Goal: Check status

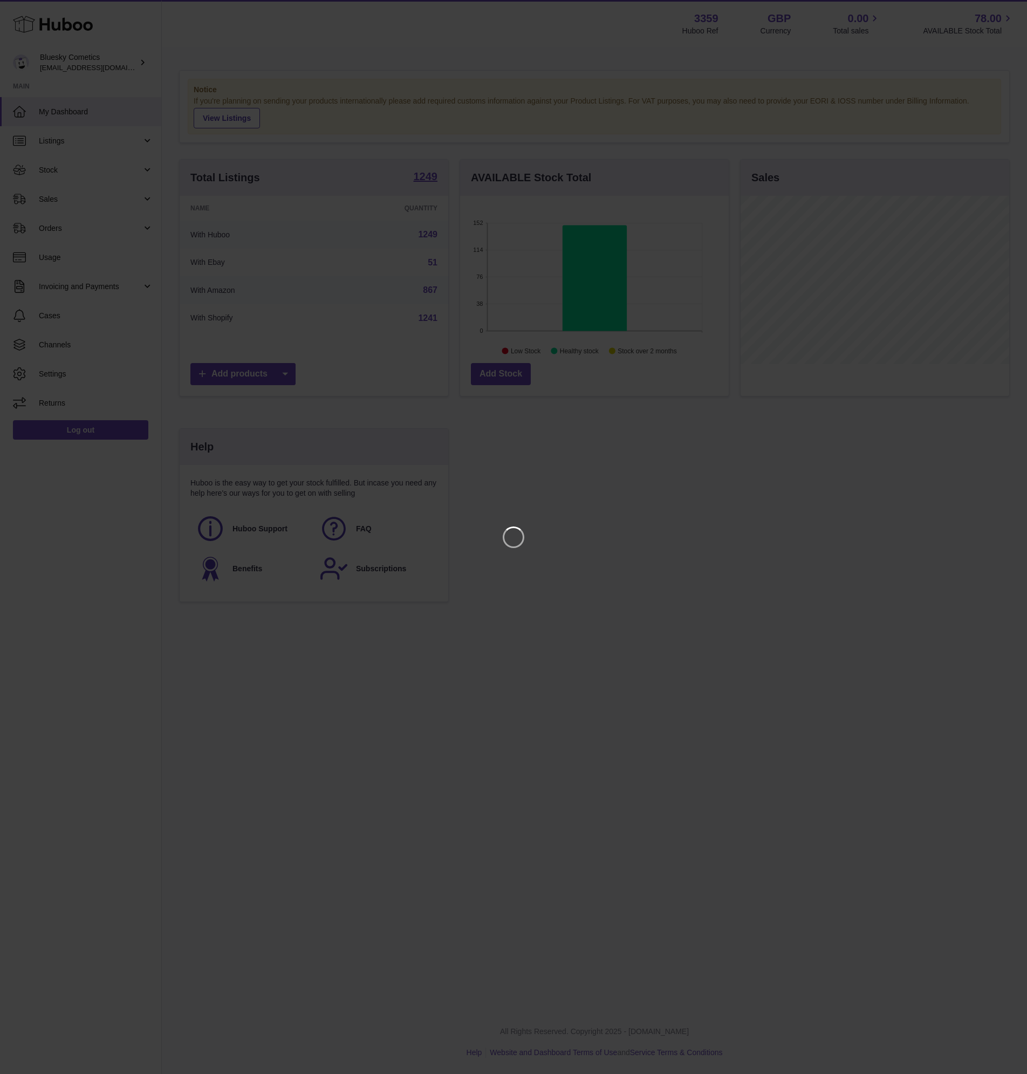
scroll to position [168, 269]
click at [999, 10] on icon "Close" at bounding box center [999, 9] width 9 height 9
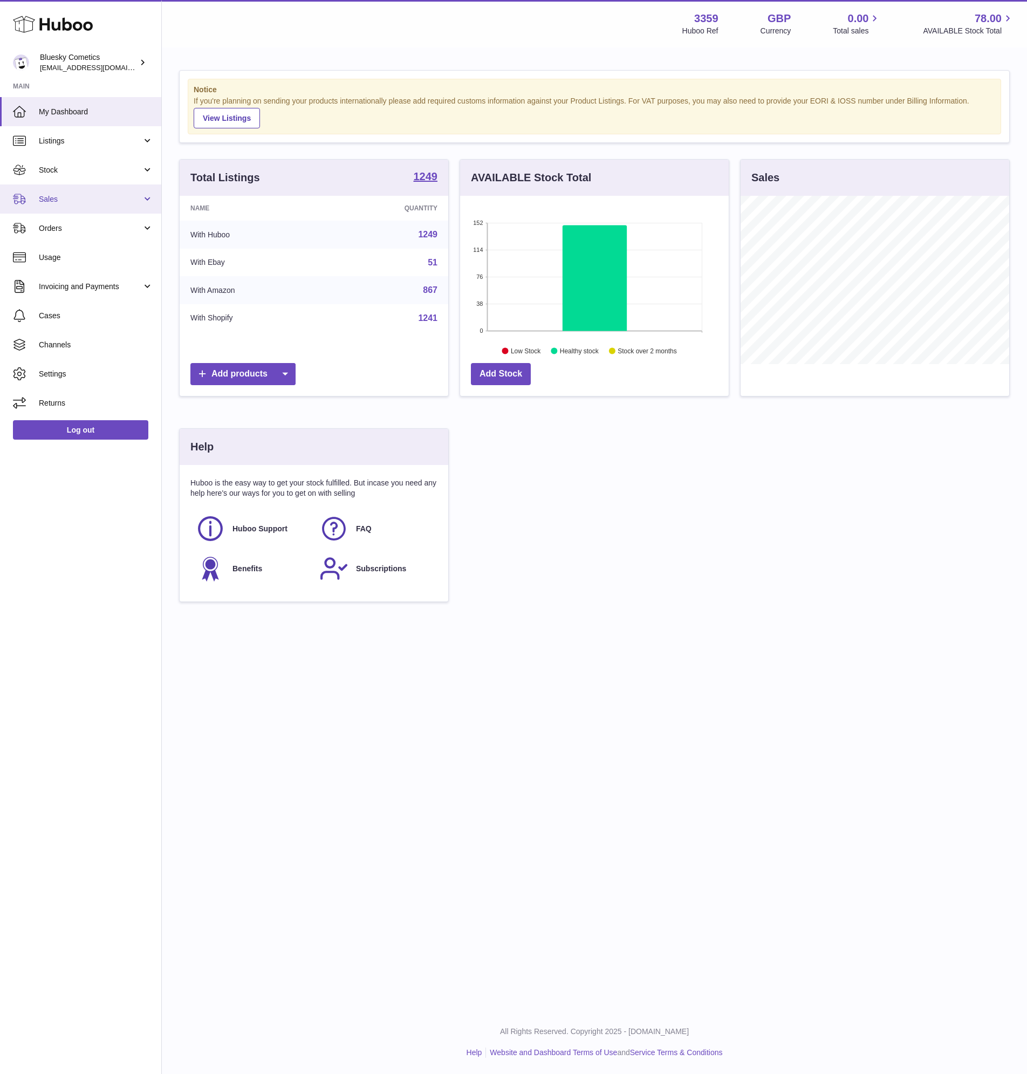
click at [48, 205] on link "Sales" at bounding box center [80, 199] width 161 height 29
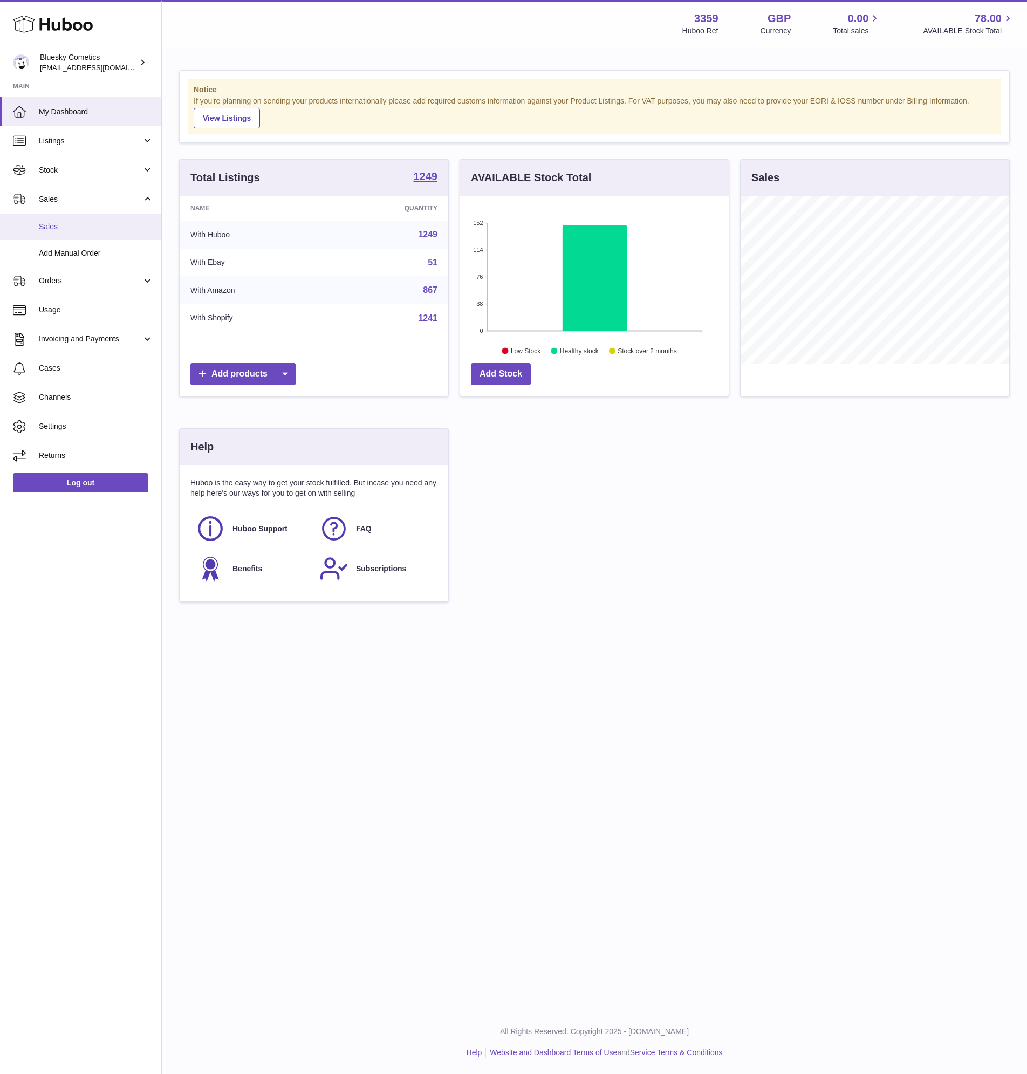
click at [70, 233] on link "Sales" at bounding box center [80, 227] width 161 height 26
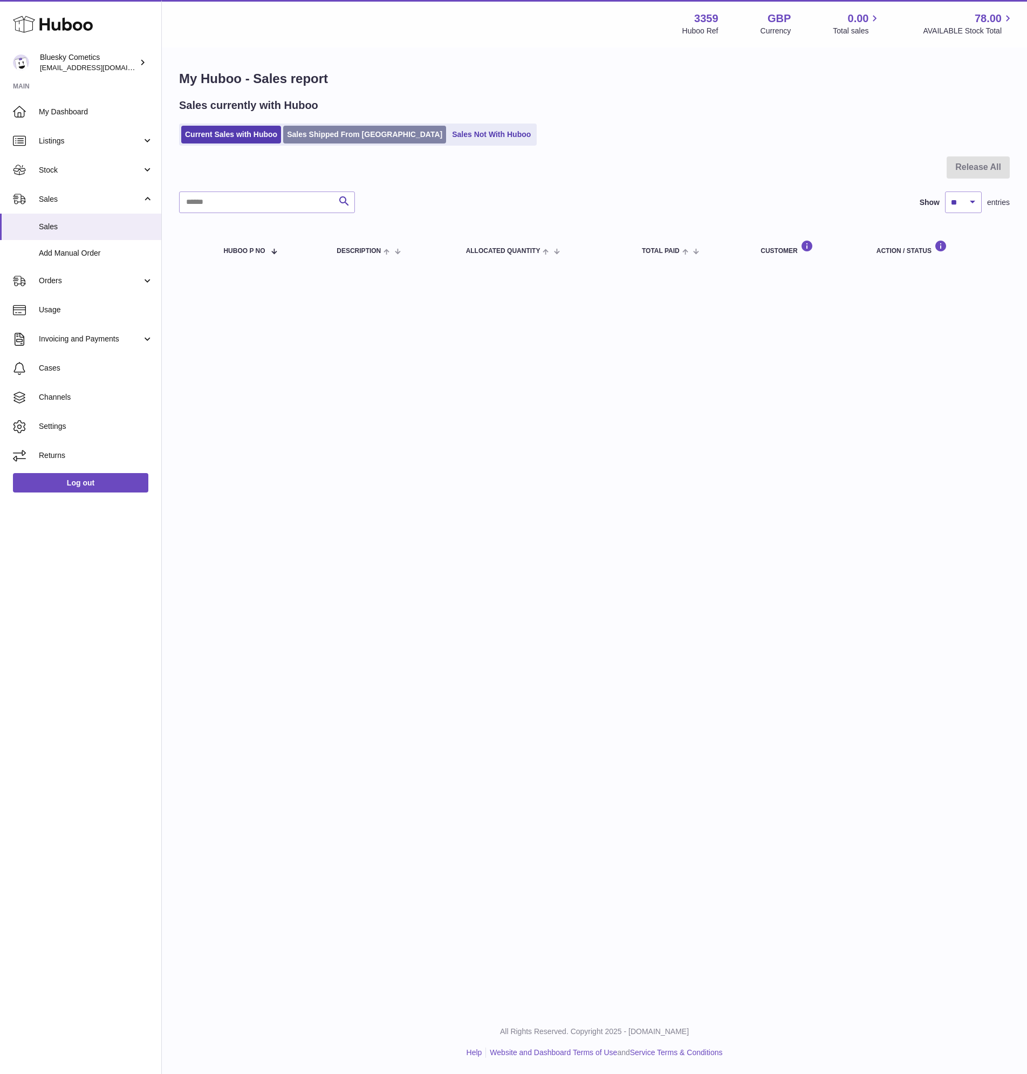
click at [312, 140] on link "Sales Shipped From [GEOGRAPHIC_DATA]" at bounding box center [364, 135] width 163 height 18
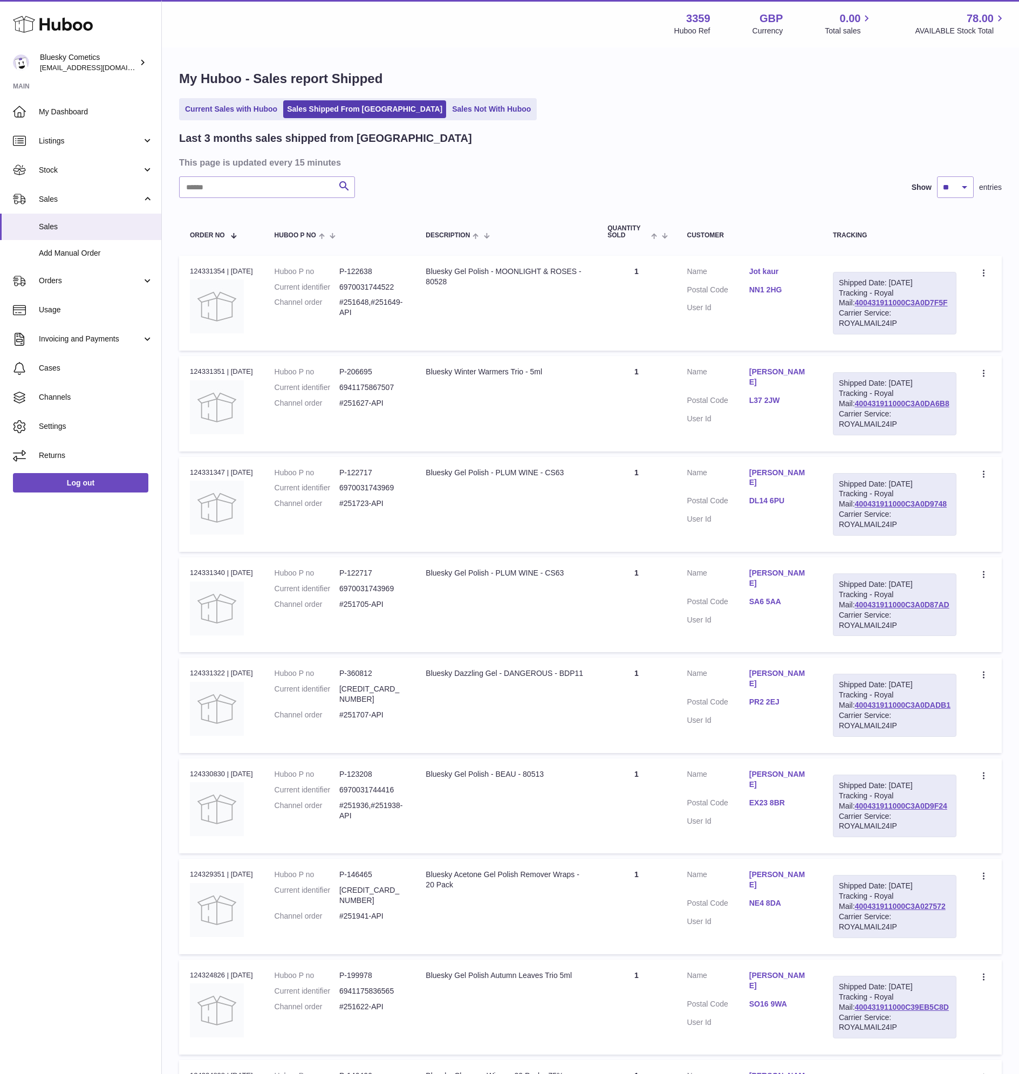
drag, startPoint x: 950, startPoint y: 301, endPoint x: 854, endPoint y: 303, distance: 96.1
click at [854, 303] on div "Shipped Date: [DATE] Tracking - Royal Mail: 400431911000C3A0D7F5F Carrier Servi…" at bounding box center [895, 303] width 124 height 63
copy link "400431911000C3A0D7F5F"
drag, startPoint x: 955, startPoint y: 308, endPoint x: 857, endPoint y: 303, distance: 98.3
click at [857, 303] on div "Shipped Date: [DATE] Tracking - Royal Mail: 400431911000C3A0D7F5F Carrier Servi…" at bounding box center [895, 303] width 124 height 63
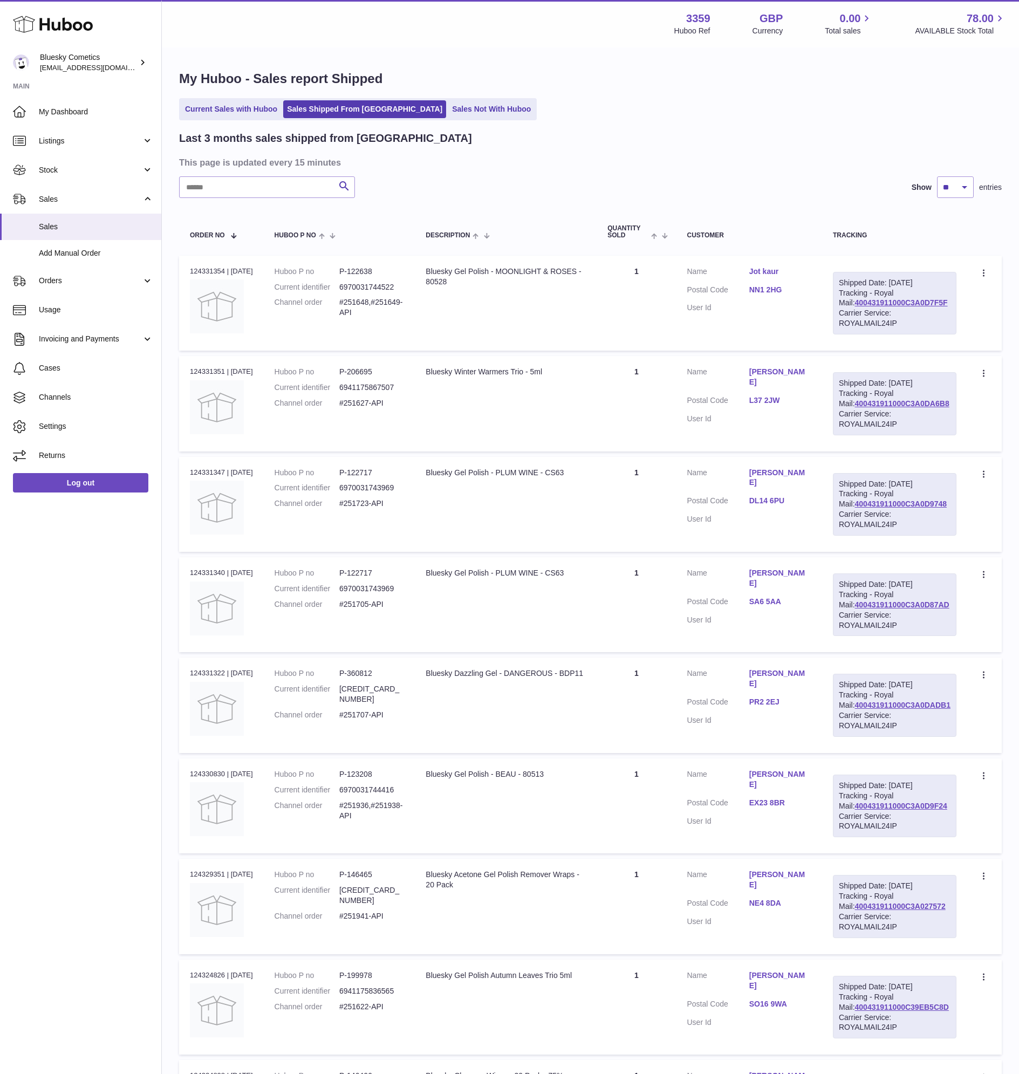
click at [63, 29] on use at bounding box center [53, 24] width 80 height 17
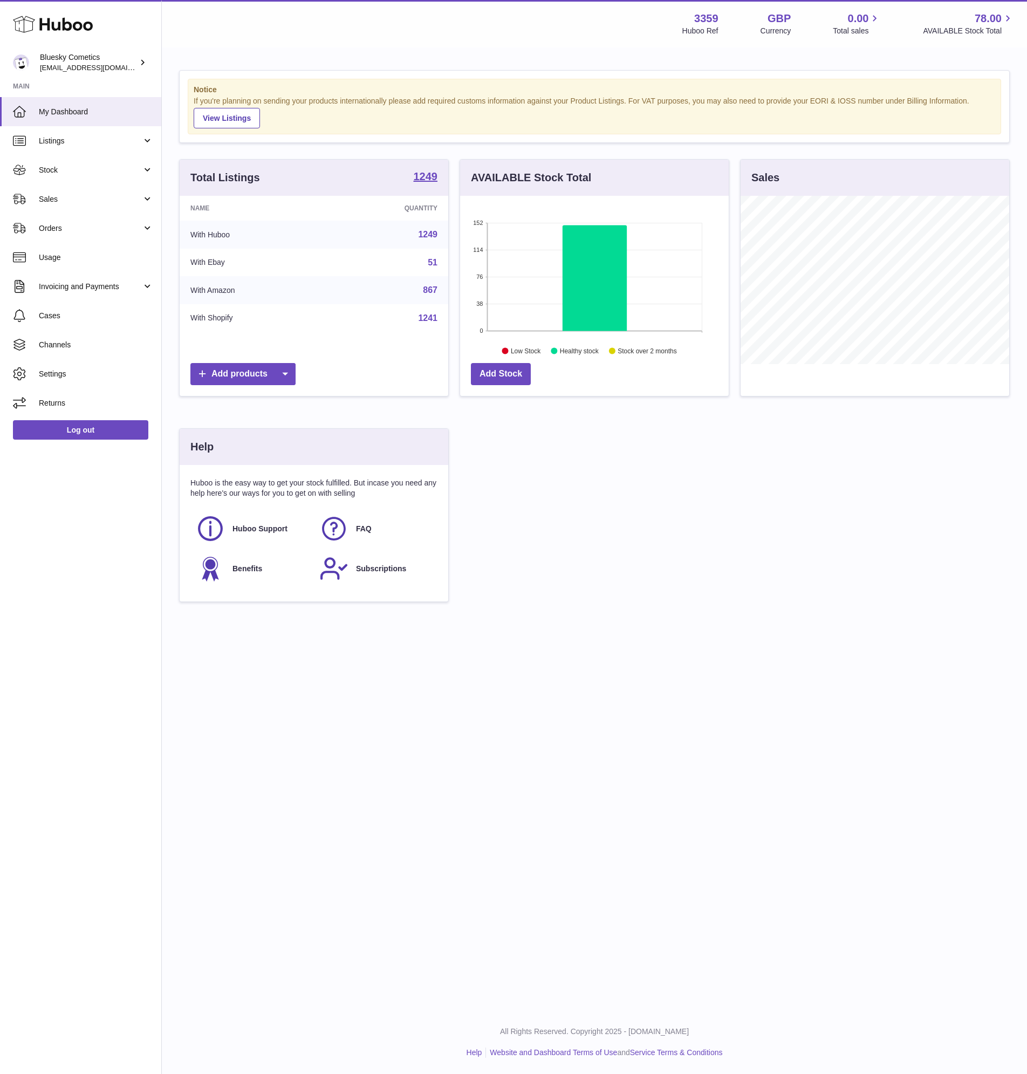
scroll to position [168, 269]
